Goal: Obtain resource: Download file/media

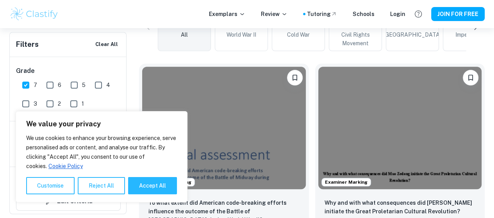
scroll to position [232, 0]
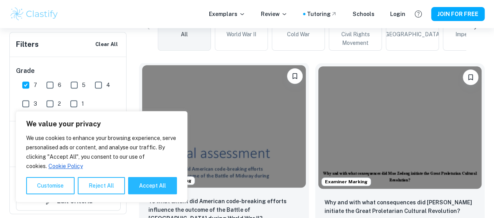
click at [225, 114] on img at bounding box center [224, 126] width 164 height 123
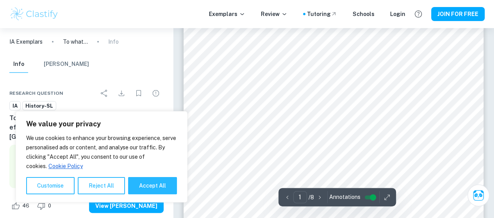
scroll to position [106, 0]
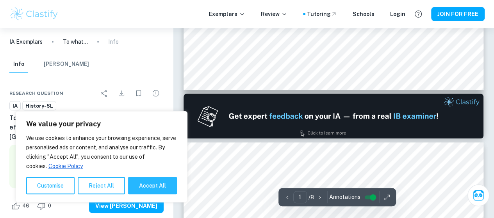
type input "2"
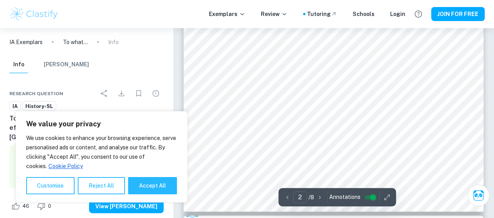
scroll to position [728, 0]
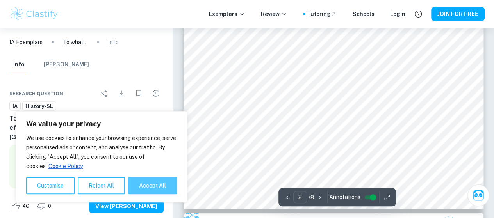
click at [141, 187] on button "Accept All" at bounding box center [152, 185] width 49 height 17
checkbox input "true"
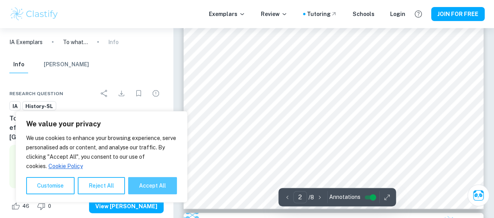
checkbox input "true"
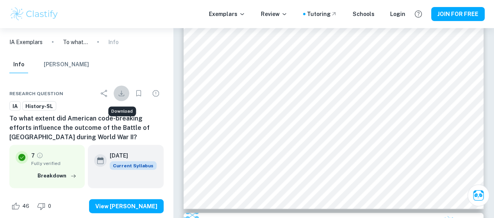
click at [125, 89] on icon "Download" at bounding box center [121, 93] width 9 height 9
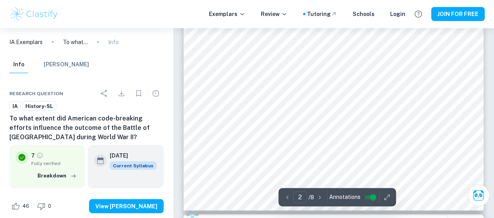
scroll to position [736, 0]
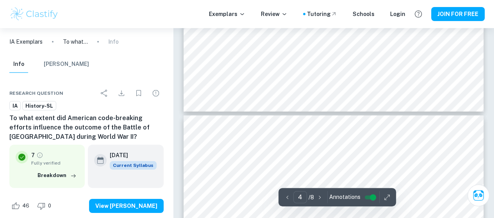
type input "3"
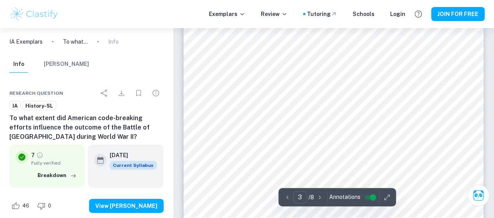
scroll to position [1131, 0]
